Goal: Task Accomplishment & Management: Manage account settings

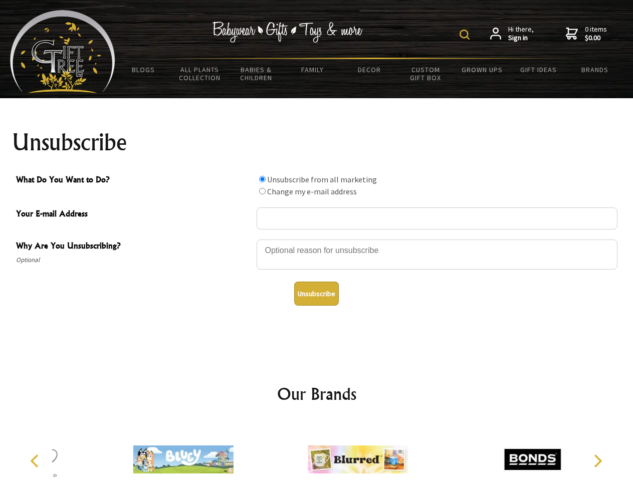
click at [466, 35] on img at bounding box center [465, 35] width 10 height 10
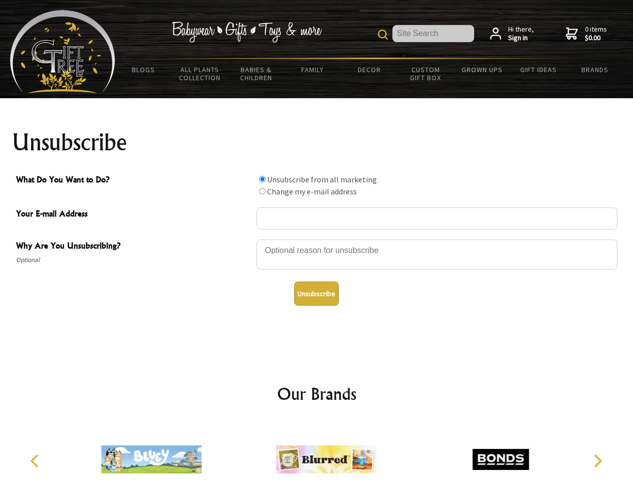
click at [317, 239] on div at bounding box center [437, 256] width 361 height 35
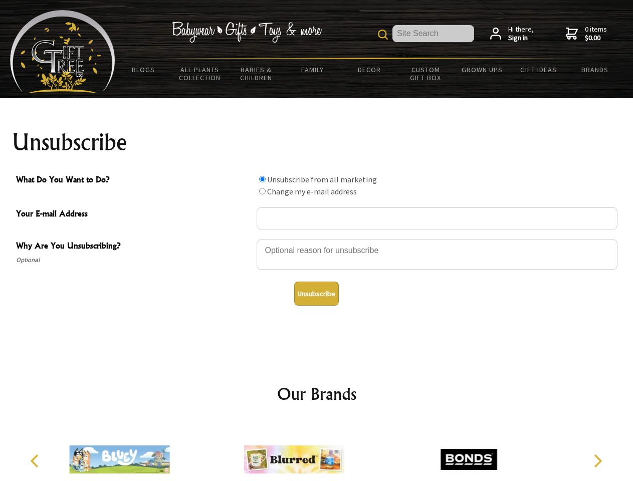
click at [262, 179] on input "What Do You Want to Do?" at bounding box center [262, 179] width 7 height 7
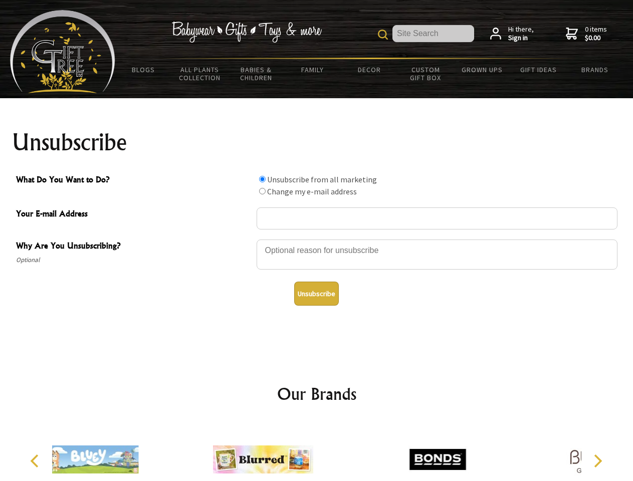
click at [262, 191] on input "What Do You Want to Do?" at bounding box center [262, 191] width 7 height 7
radio input "true"
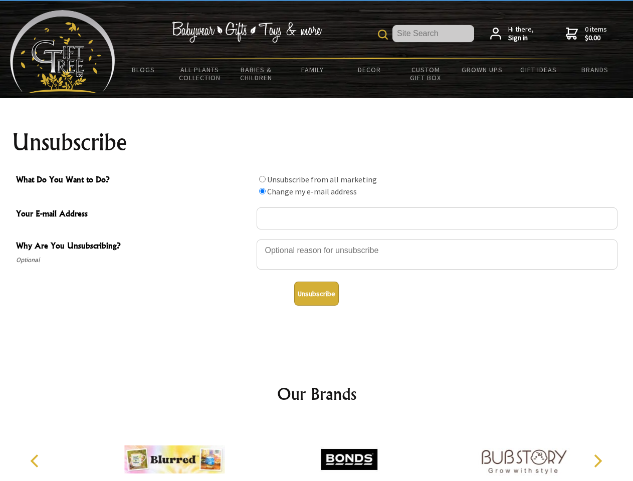
click at [316, 294] on button "Unsubscribe" at bounding box center [316, 294] width 45 height 24
click at [36, 461] on icon "Previous" at bounding box center [35, 461] width 13 height 13
click at [598, 461] on icon "Next" at bounding box center [597, 461] width 13 height 13
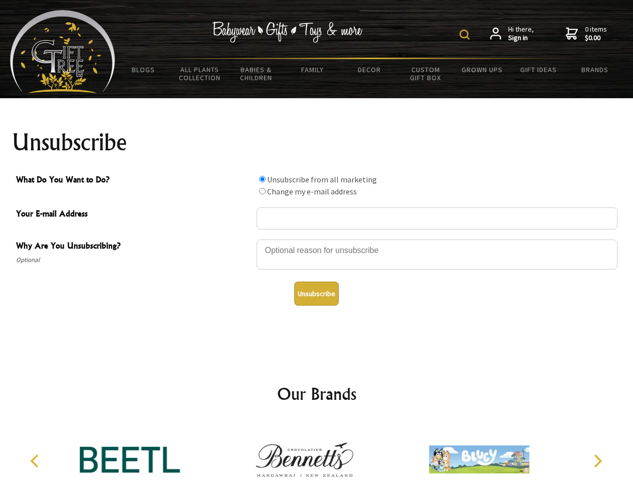
click at [466, 35] on img at bounding box center [465, 35] width 10 height 10
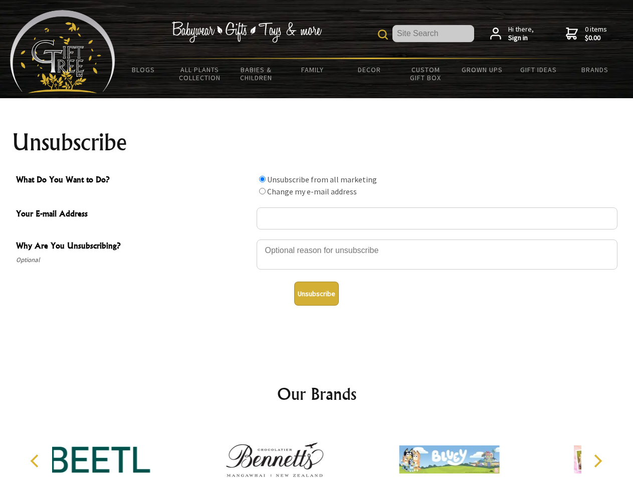
click at [317, 239] on div at bounding box center [437, 256] width 361 height 35
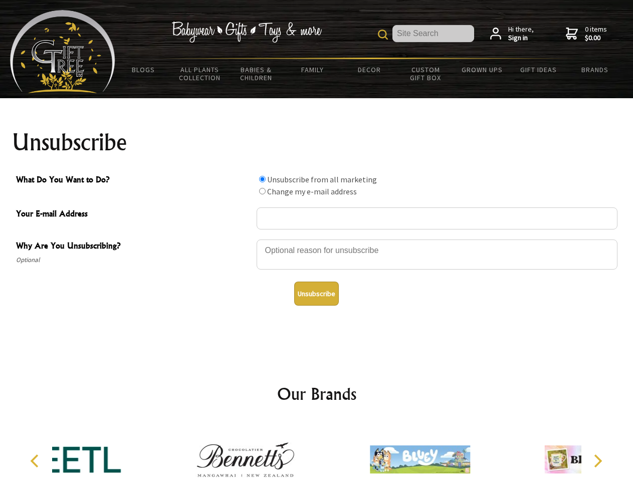
click at [262, 179] on input "What Do You Want to Do?" at bounding box center [262, 179] width 7 height 7
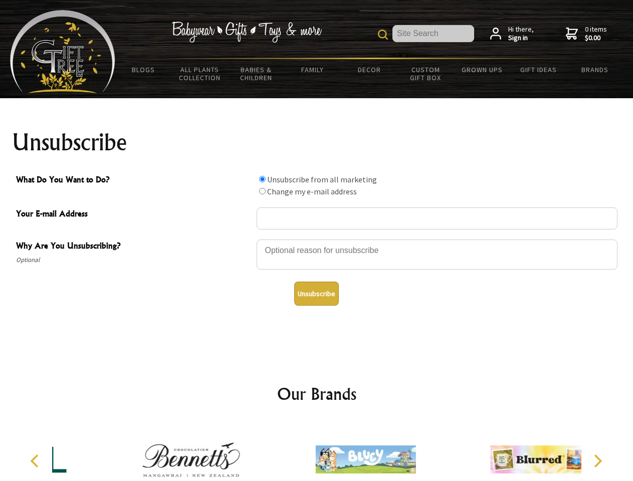
click at [262, 191] on input "What Do You Want to Do?" at bounding box center [262, 191] width 7 height 7
radio input "true"
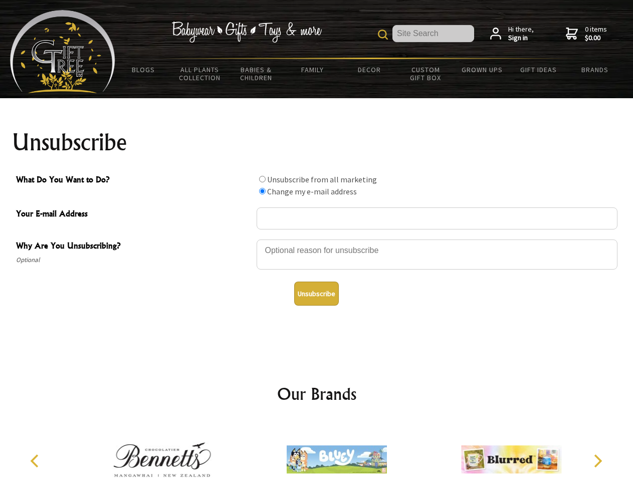
click at [316, 294] on button "Unsubscribe" at bounding box center [316, 294] width 45 height 24
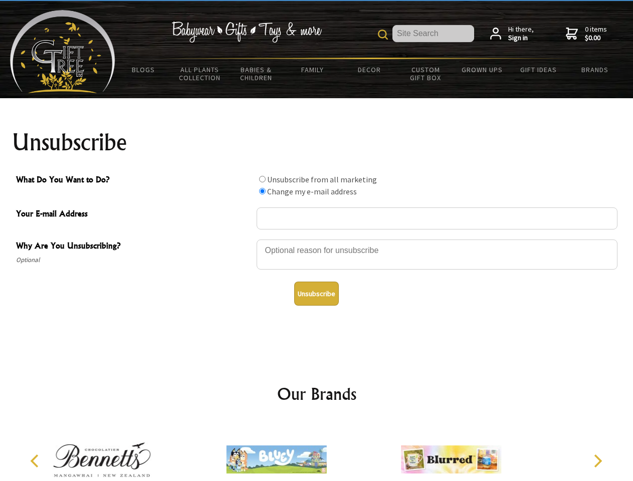
click at [36, 461] on icon "Previous" at bounding box center [35, 461] width 13 height 13
click at [598, 461] on icon "Next" at bounding box center [597, 461] width 13 height 13
